Goal: Task Accomplishment & Management: Use online tool/utility

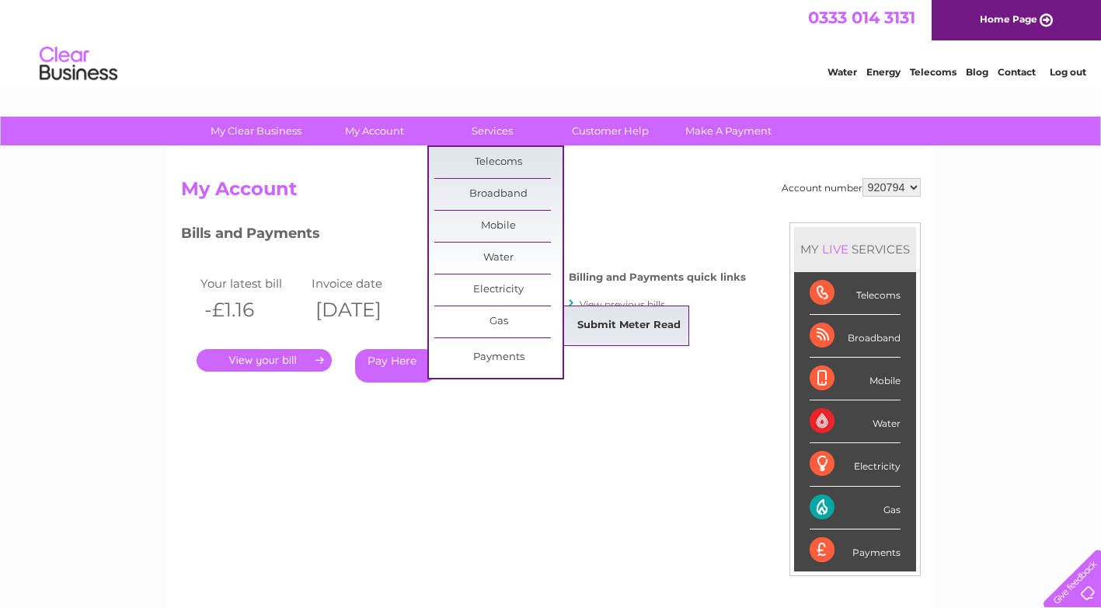
click at [619, 323] on link "Submit Meter Read" at bounding box center [629, 325] width 128 height 31
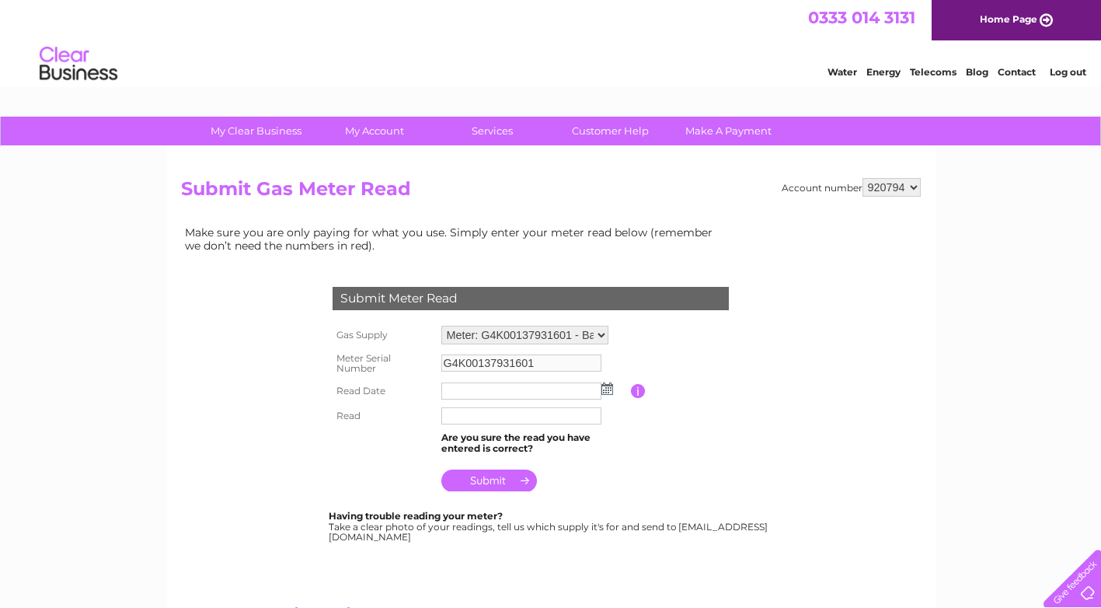
click at [611, 391] on img at bounding box center [607, 388] width 12 height 12
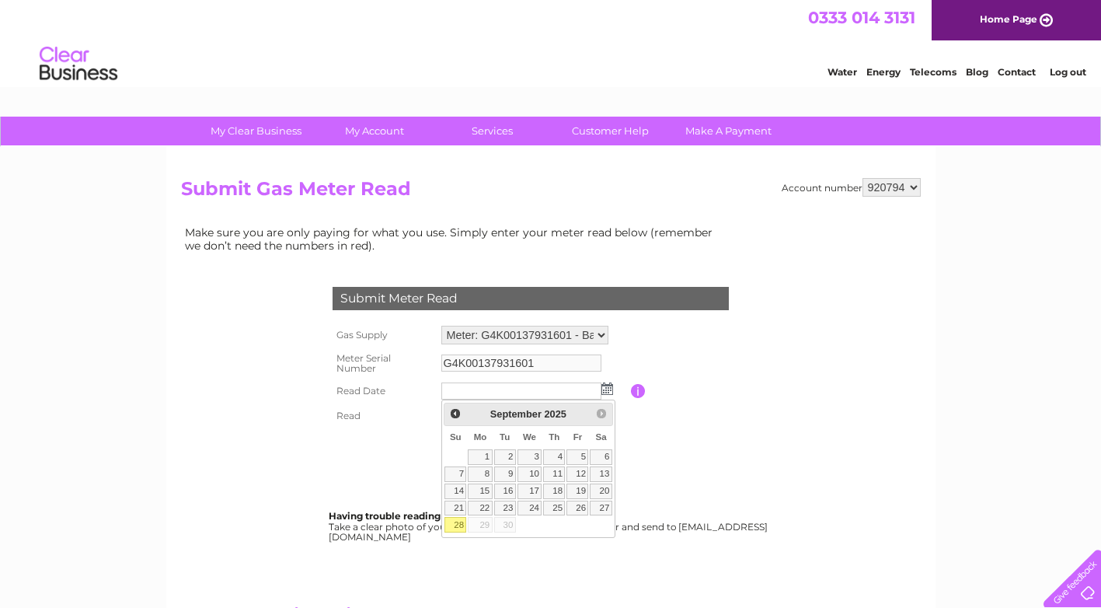
click at [454, 525] on link "28" at bounding box center [455, 525] width 22 height 16
type input "2025/09/28"
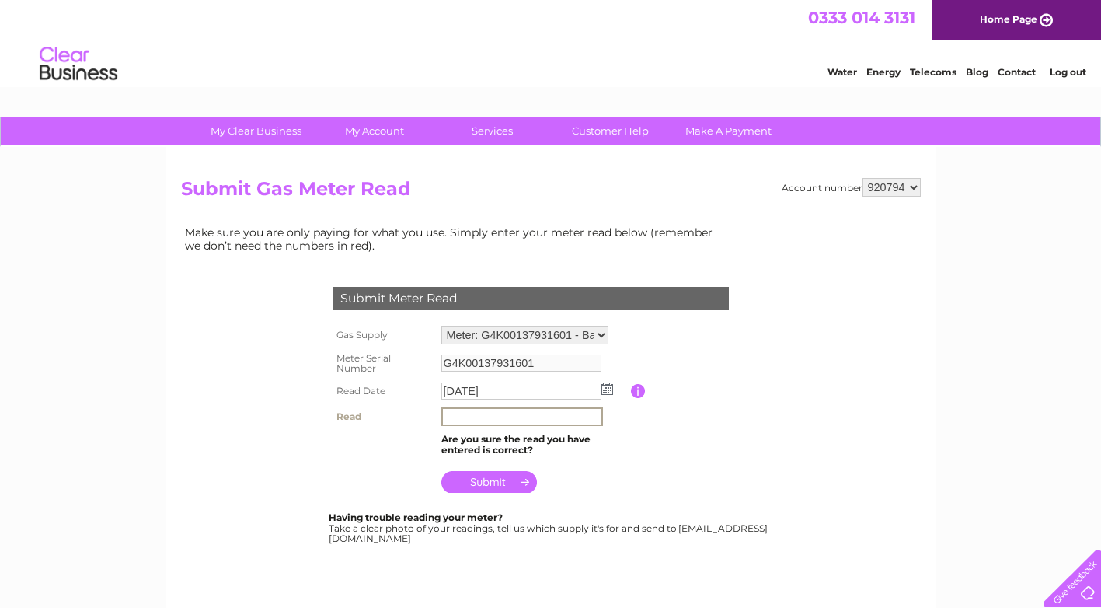
click at [445, 416] on input "text" at bounding box center [522, 416] width 162 height 19
type input "06375"
click at [486, 482] on input "submit" at bounding box center [489, 480] width 96 height 22
